Goal: Find specific page/section: Find specific page/section

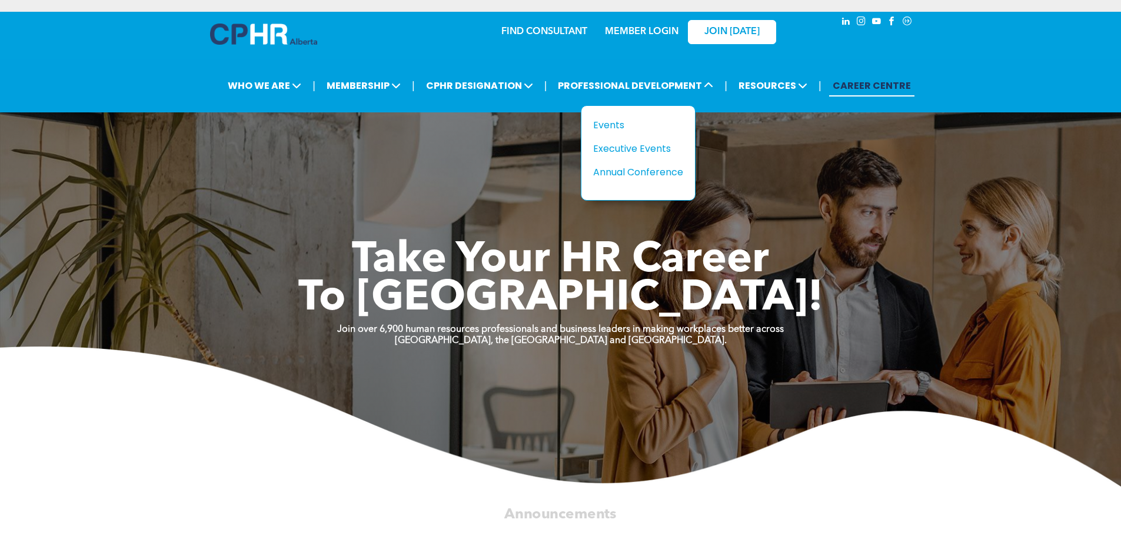
click at [615, 129] on div "Events" at bounding box center [633, 125] width 81 height 15
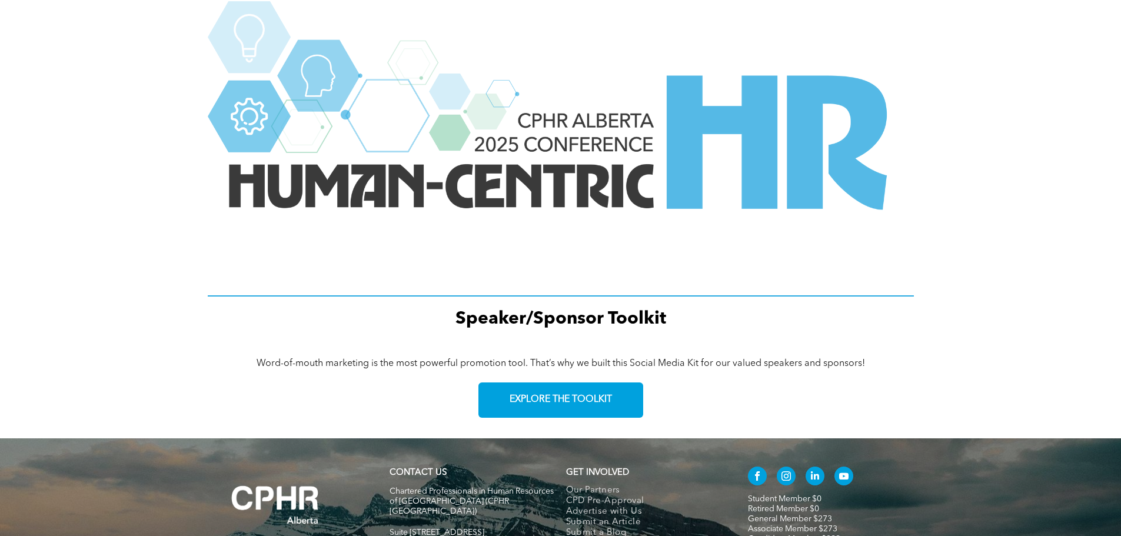
scroll to position [1524, 0]
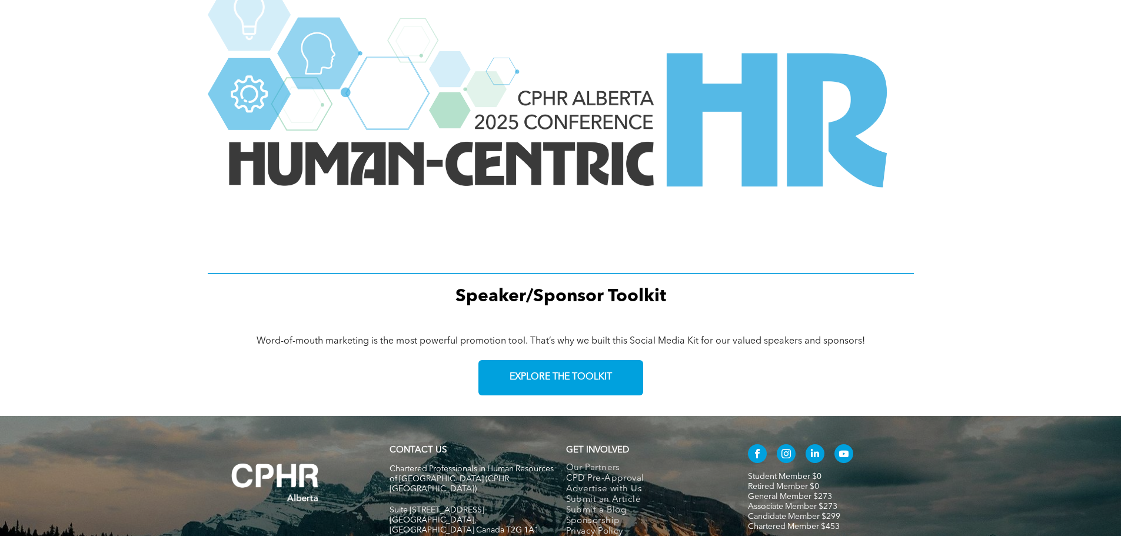
click at [582, 372] on span "EXPLORE THE TOOLKIT" at bounding box center [561, 377] width 102 height 11
